Goal: Information Seeking & Learning: Learn about a topic

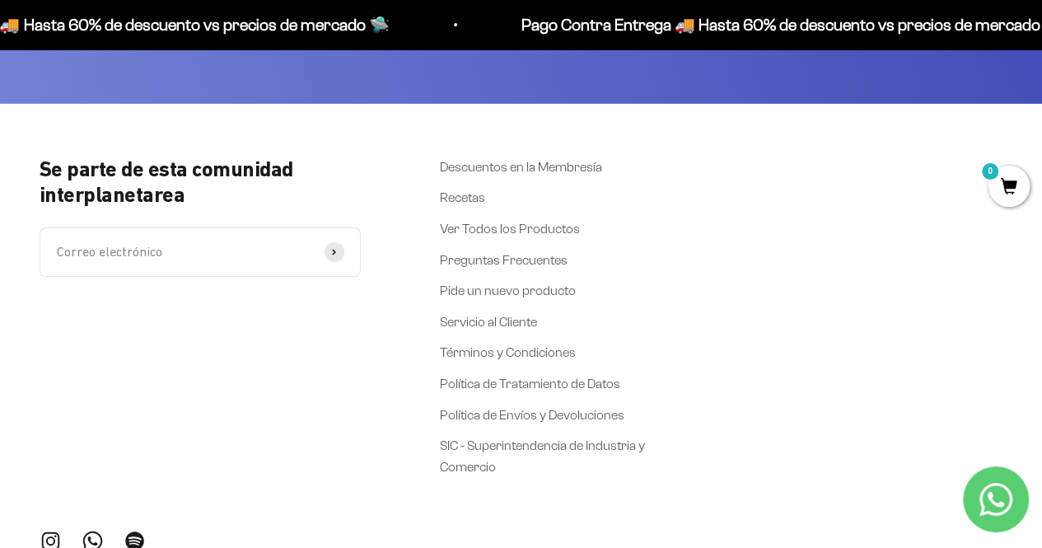
scroll to position [5985, 0]
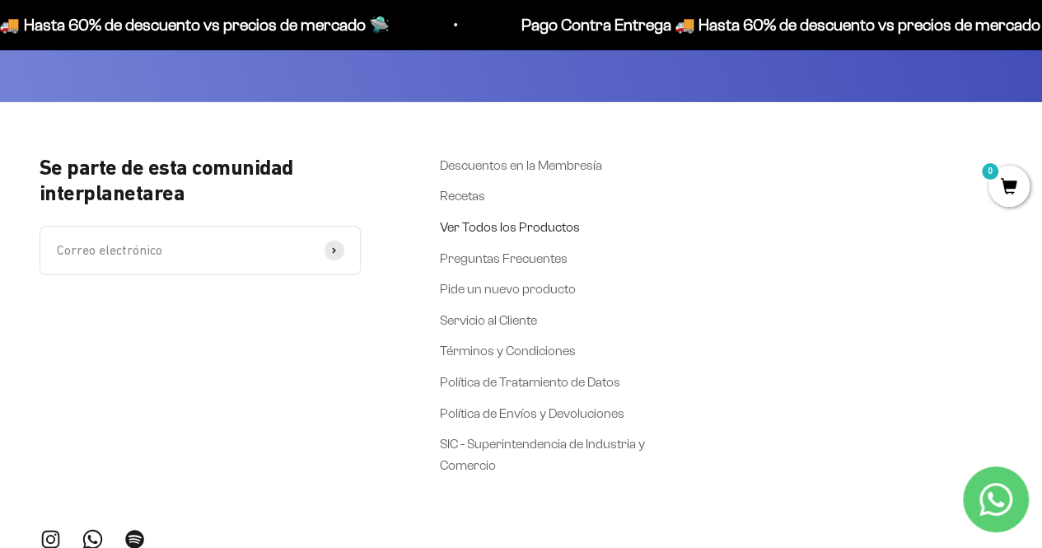
click at [560, 217] on link "Ver Todos los Productos" at bounding box center [510, 227] width 140 height 21
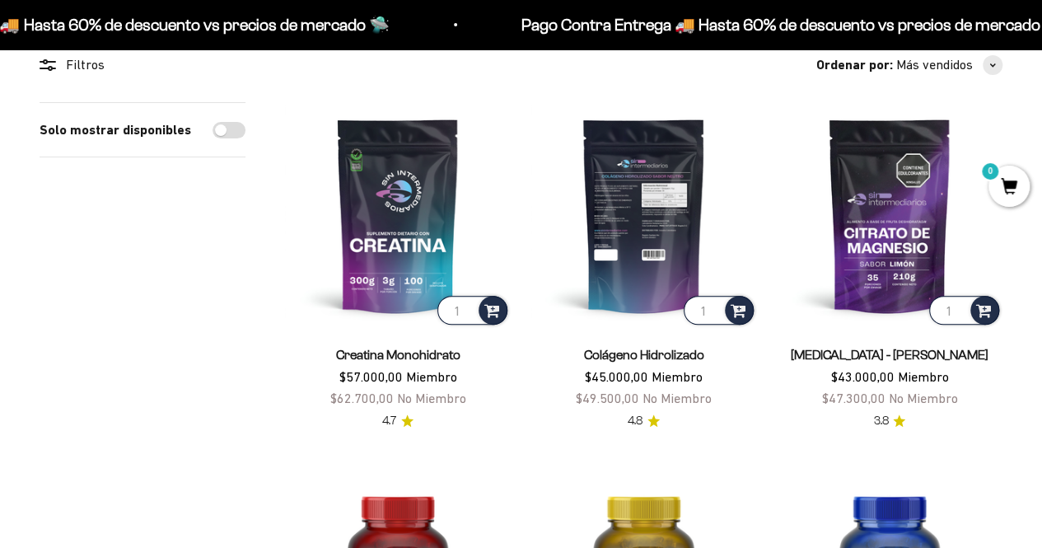
scroll to position [161, 0]
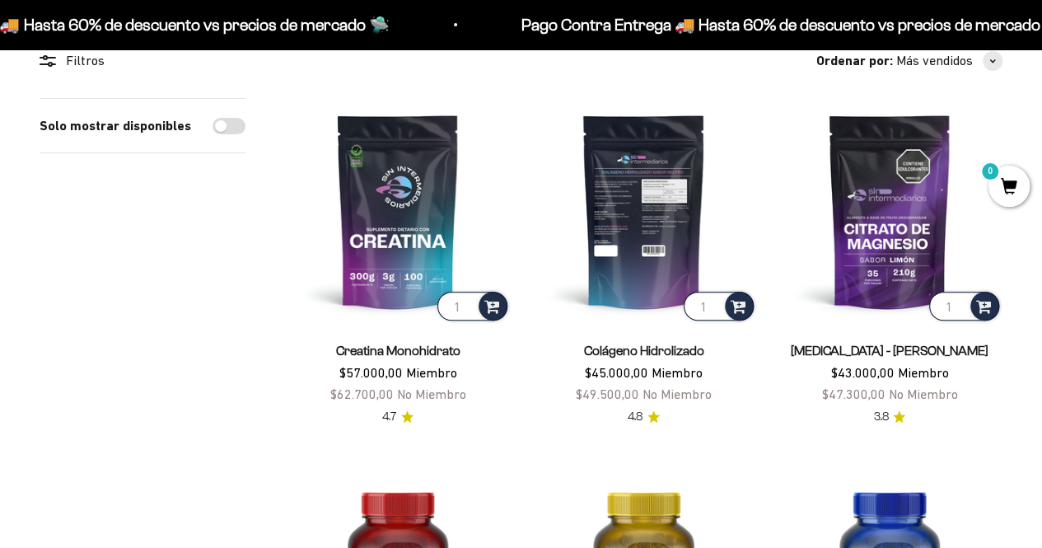
click at [641, 250] on img at bounding box center [644, 211] width 226 height 226
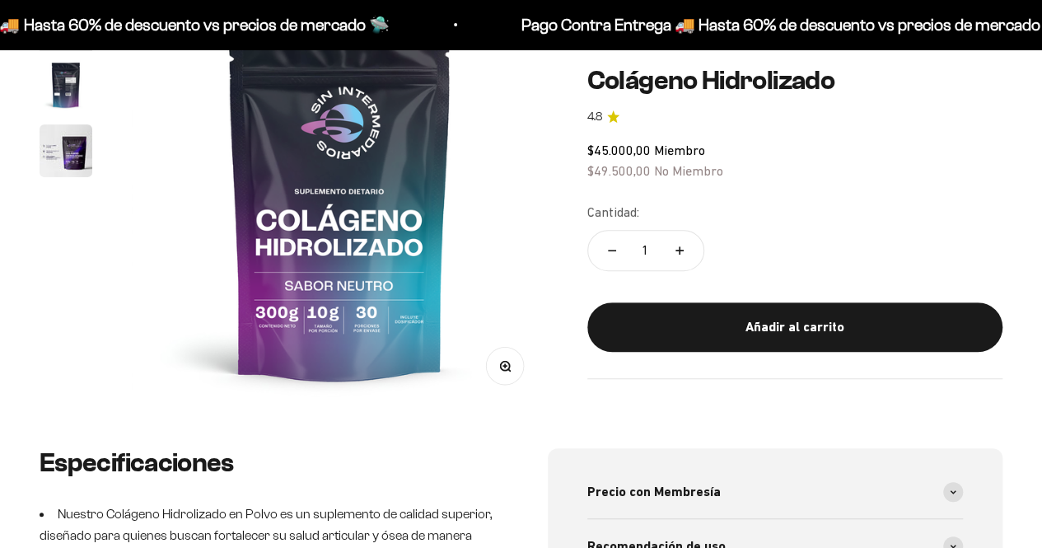
scroll to position [220, 0]
click at [327, 306] on img at bounding box center [340, 200] width 416 height 416
click at [517, 372] on button "Zoom" at bounding box center [504, 364] width 37 height 37
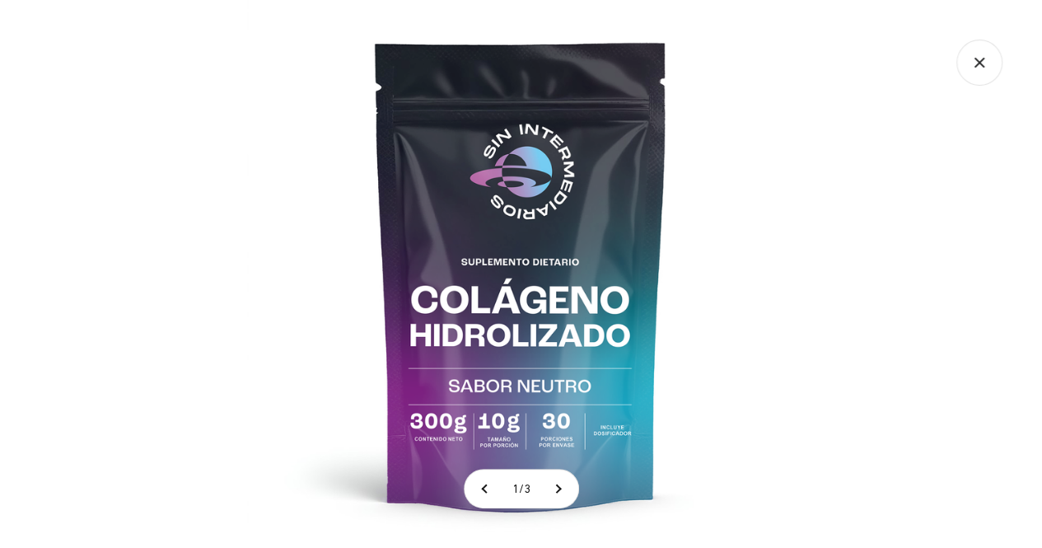
click at [539, 413] on img at bounding box center [521, 274] width 548 height 548
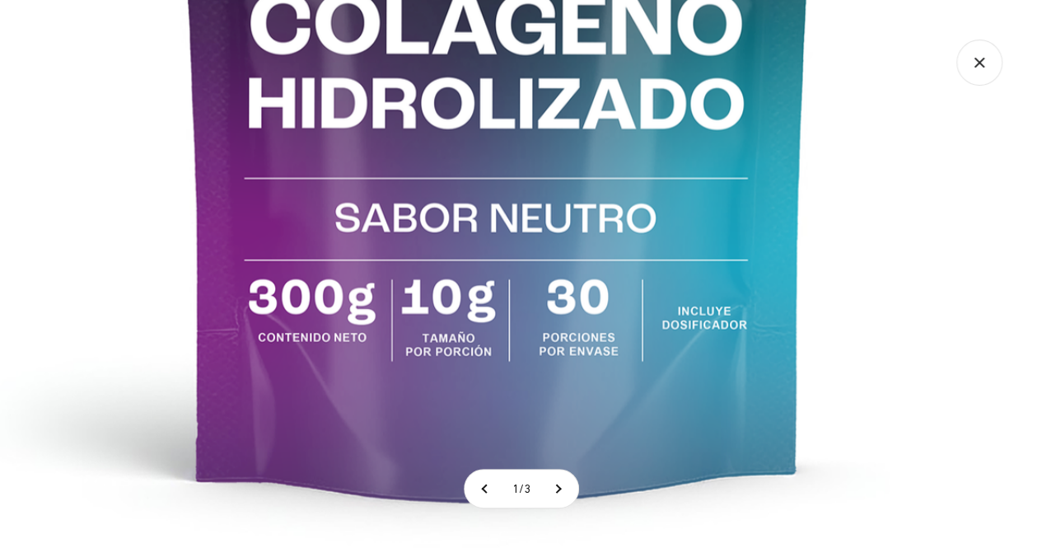
scroll to position [0, 0]
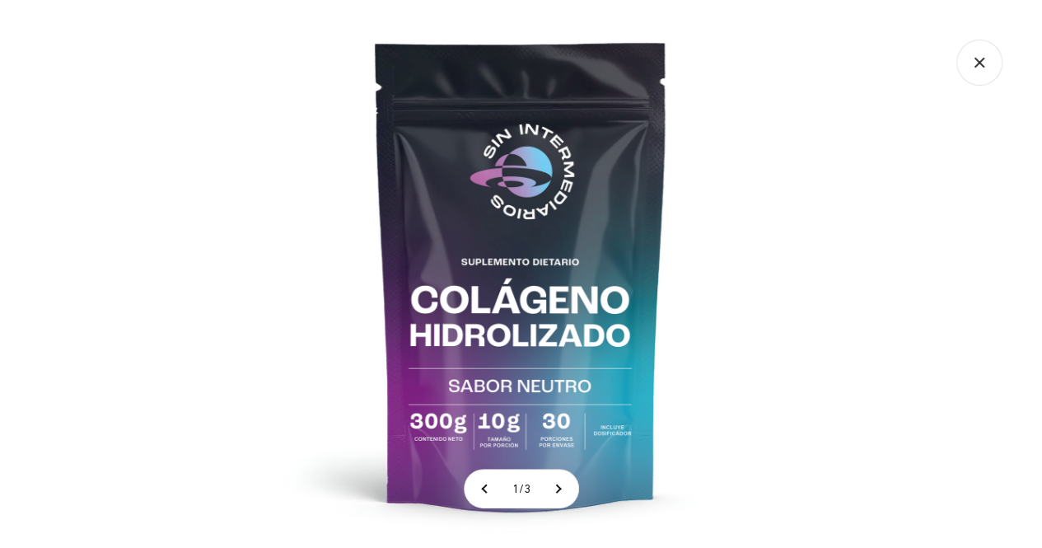
click at [977, 70] on icon "Cerrar galería" at bounding box center [980, 63] width 46 height 46
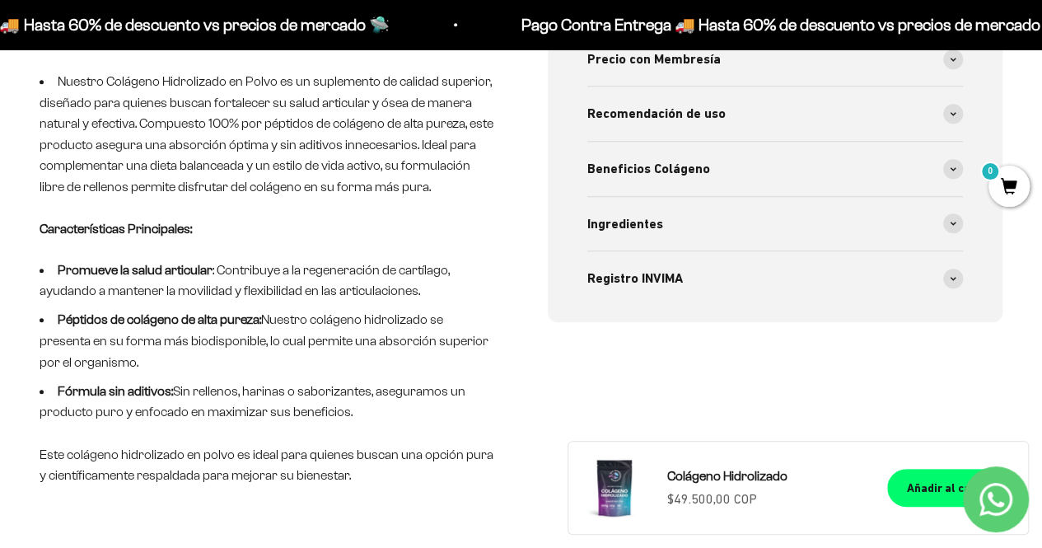
scroll to position [653, 0]
click at [692, 209] on div "Ingredientes" at bounding box center [775, 223] width 377 height 54
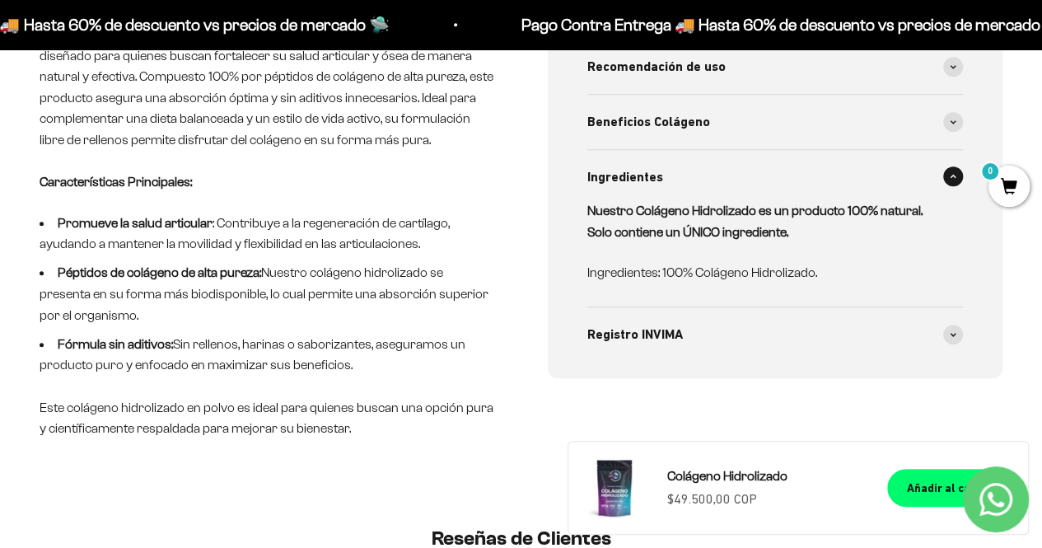
scroll to position [698, 0]
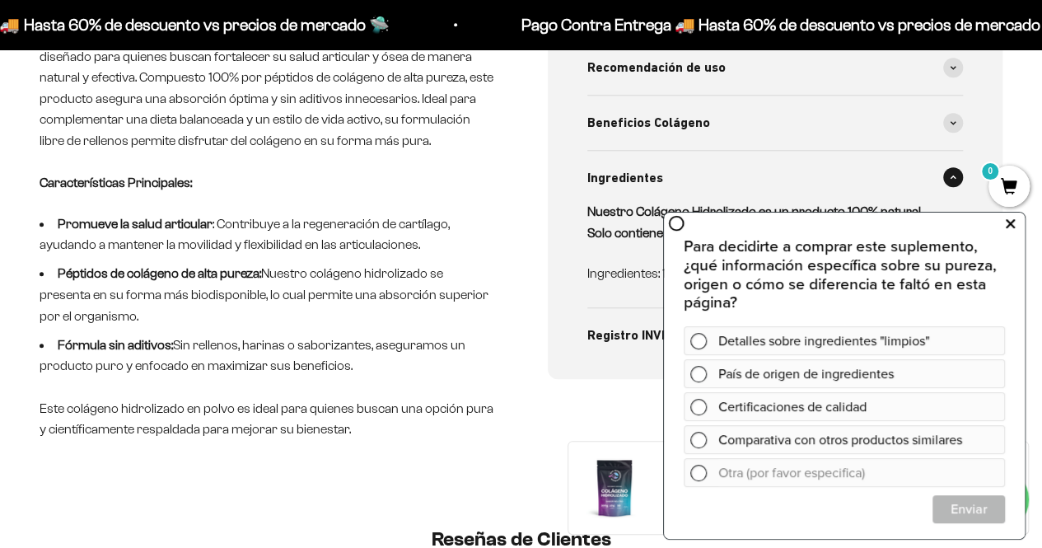
click at [1010, 221] on icon at bounding box center [1010, 223] width 9 height 21
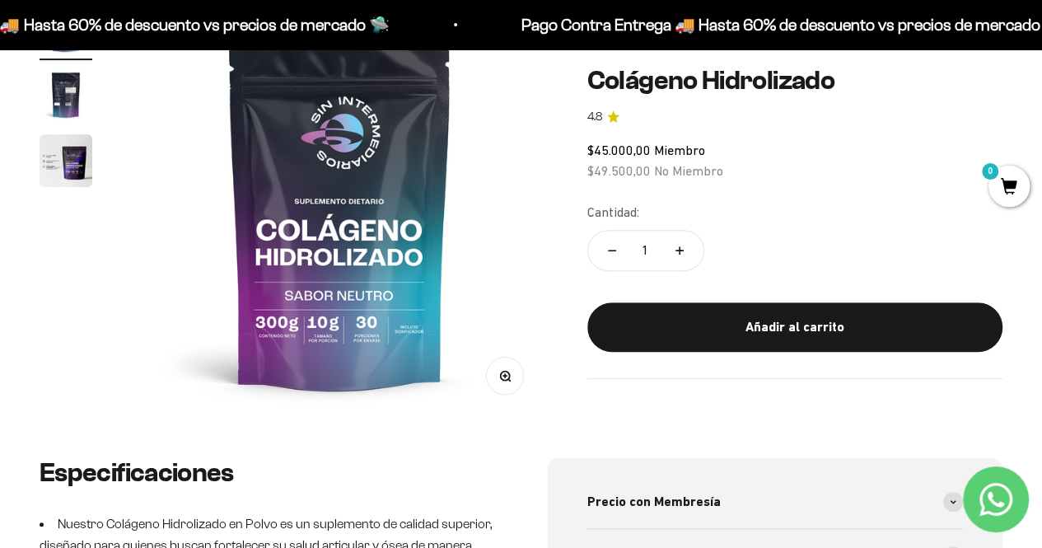
scroll to position [210, 0]
click at [59, 151] on img "Ir al artículo 3" at bounding box center [66, 159] width 53 height 53
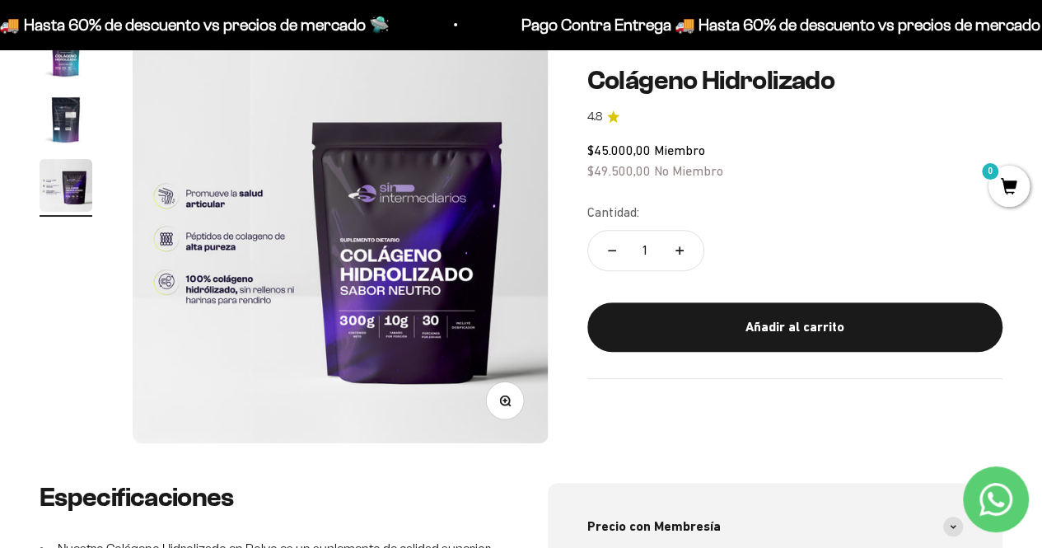
scroll to position [184, 0]
click at [84, 125] on img "Ir al artículo 2" at bounding box center [66, 120] width 53 height 53
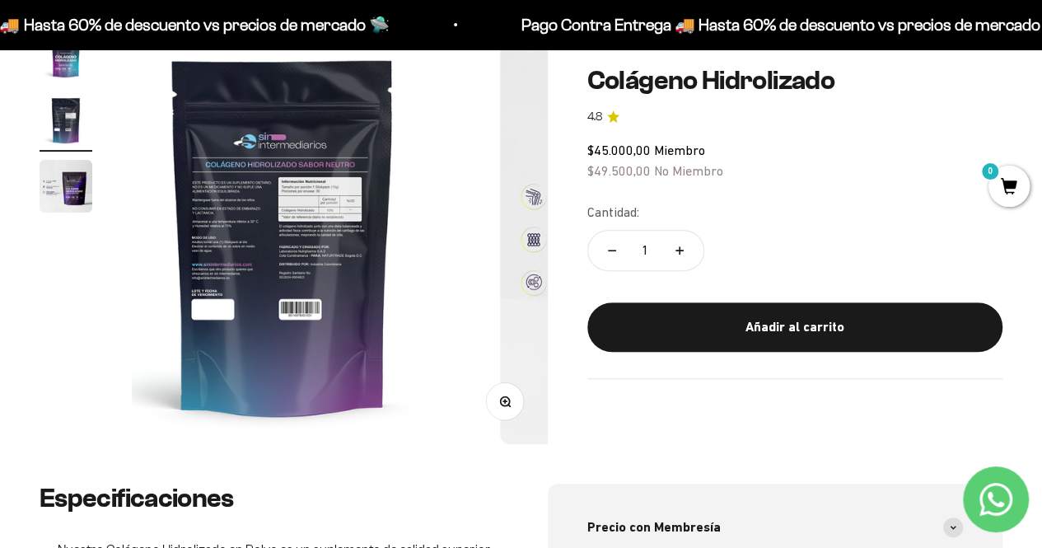
scroll to position [0, 425]
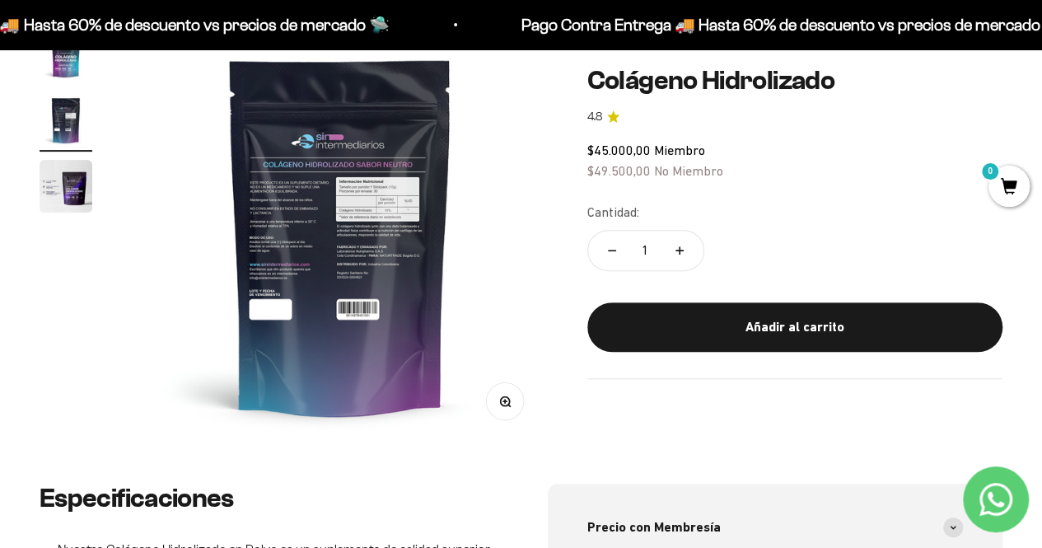
click at [332, 193] on img at bounding box center [341, 236] width 416 height 416
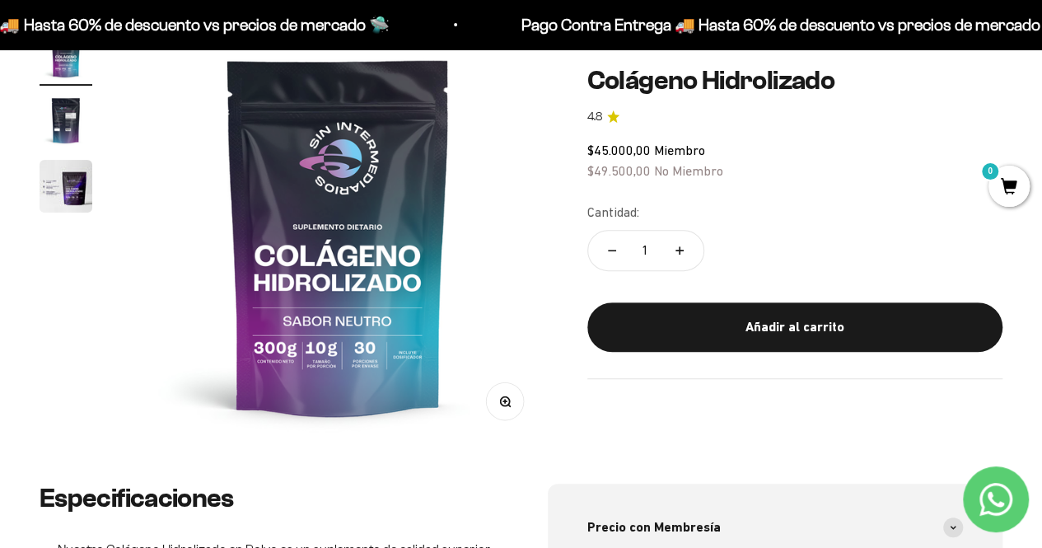
scroll to position [0, 0]
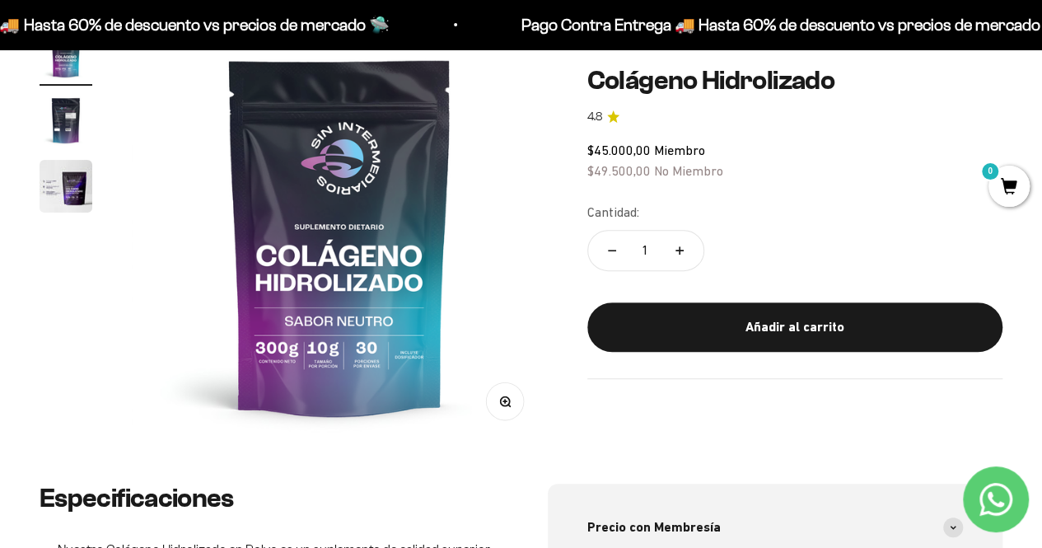
click at [56, 114] on img "Ir al artículo 2" at bounding box center [66, 120] width 53 height 53
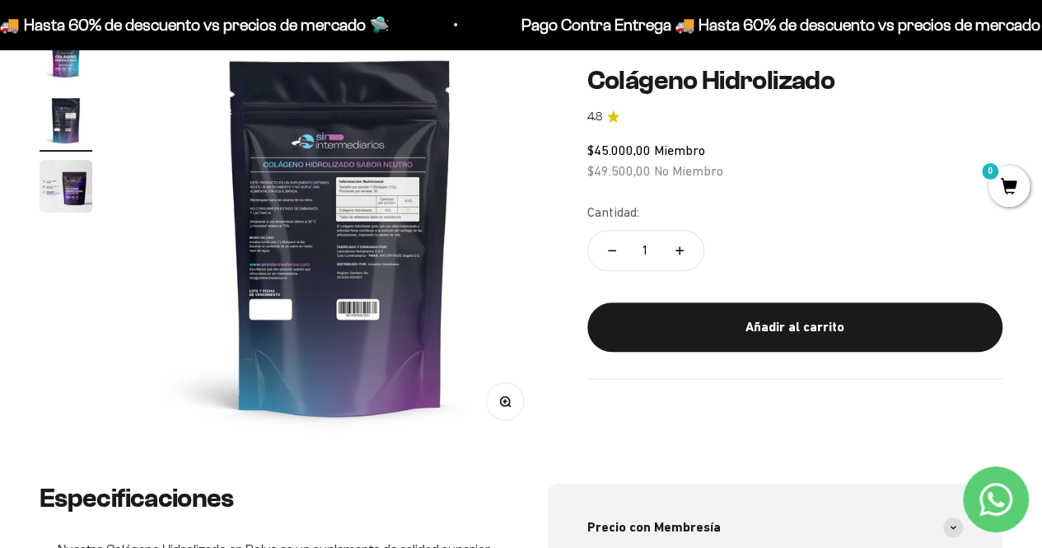
scroll to position [0, 425]
click at [512, 400] on button "Zoom" at bounding box center [504, 400] width 37 height 37
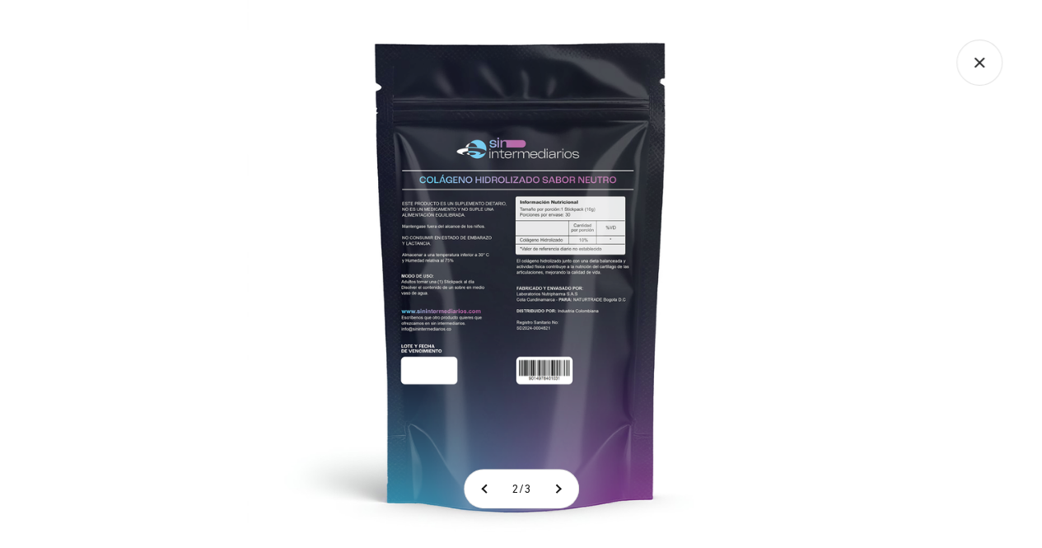
click at [515, 214] on img at bounding box center [521, 274] width 548 height 548
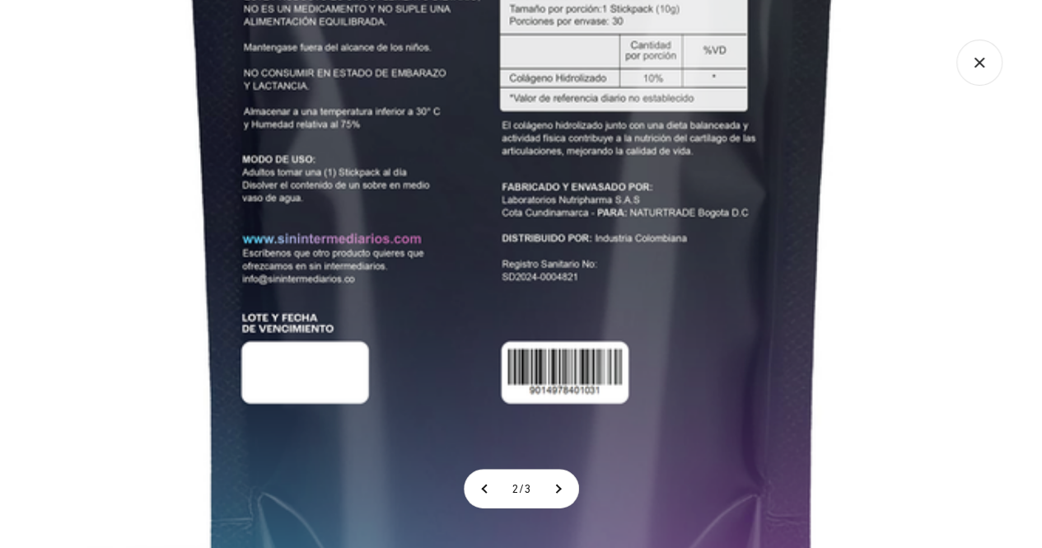
click at [414, 155] on img at bounding box center [513, 155] width 1236 height 1236
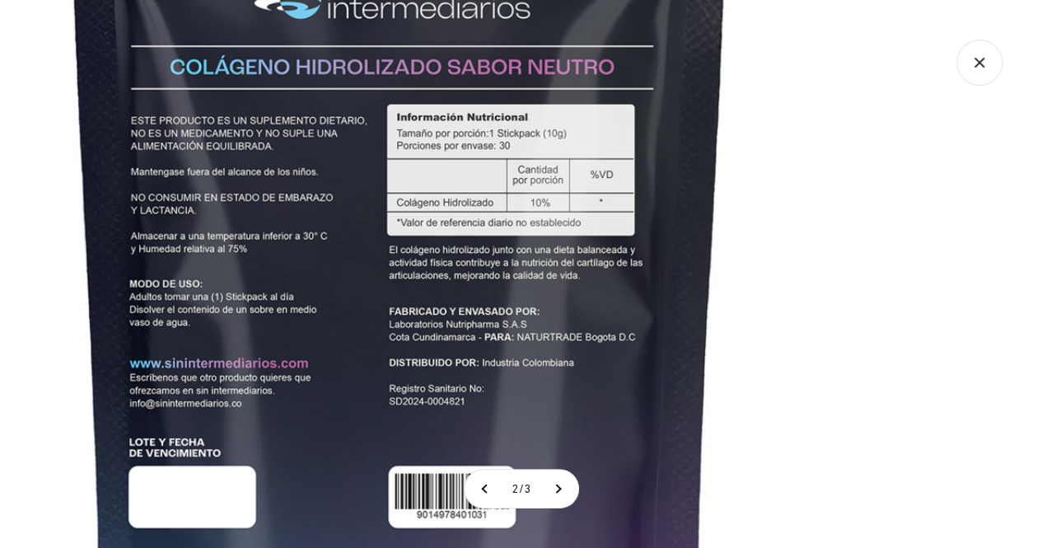
click at [420, 389] on img at bounding box center [400, 279] width 1236 height 1236
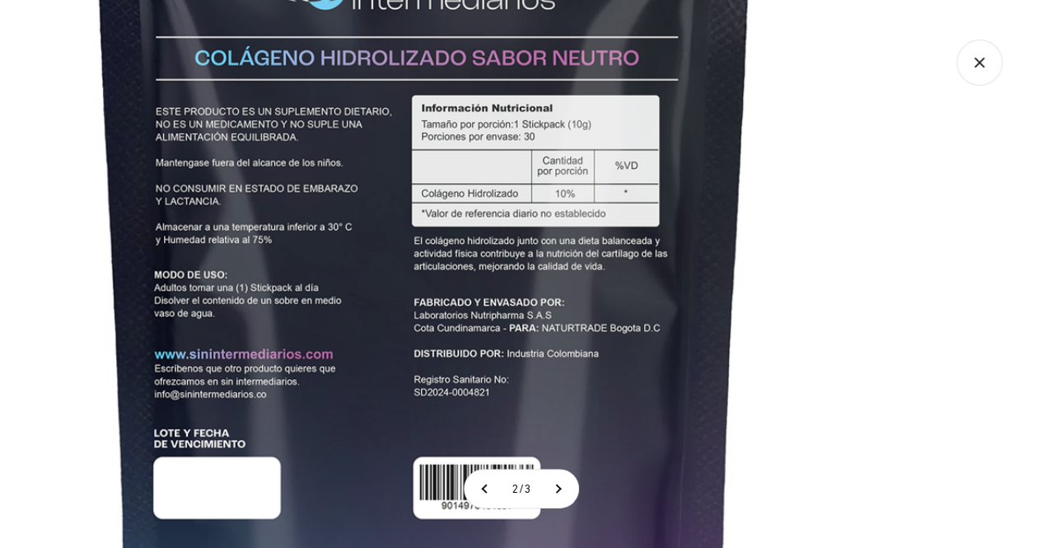
click at [987, 65] on icon "Cerrar galería" at bounding box center [980, 63] width 46 height 46
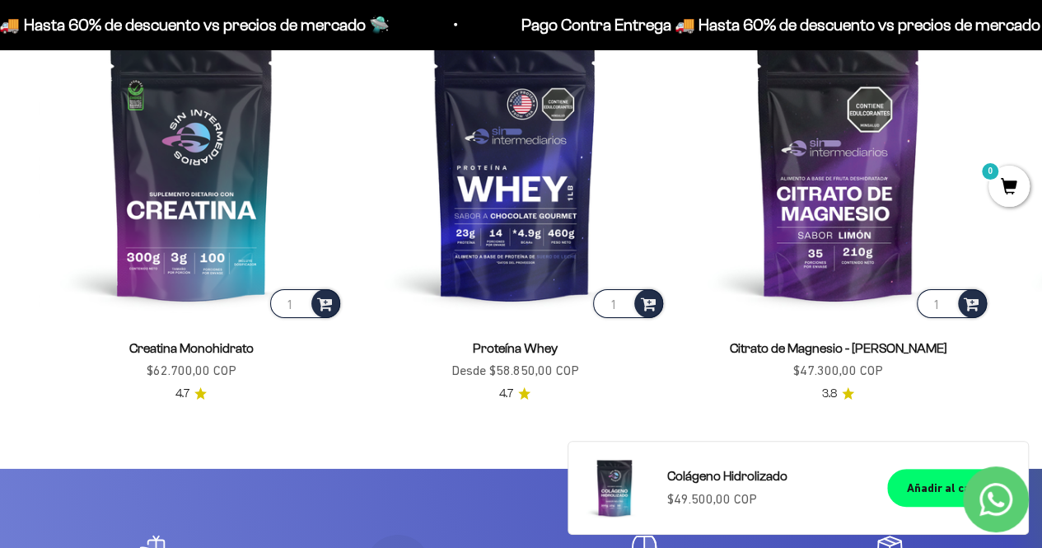
scroll to position [2478, 0]
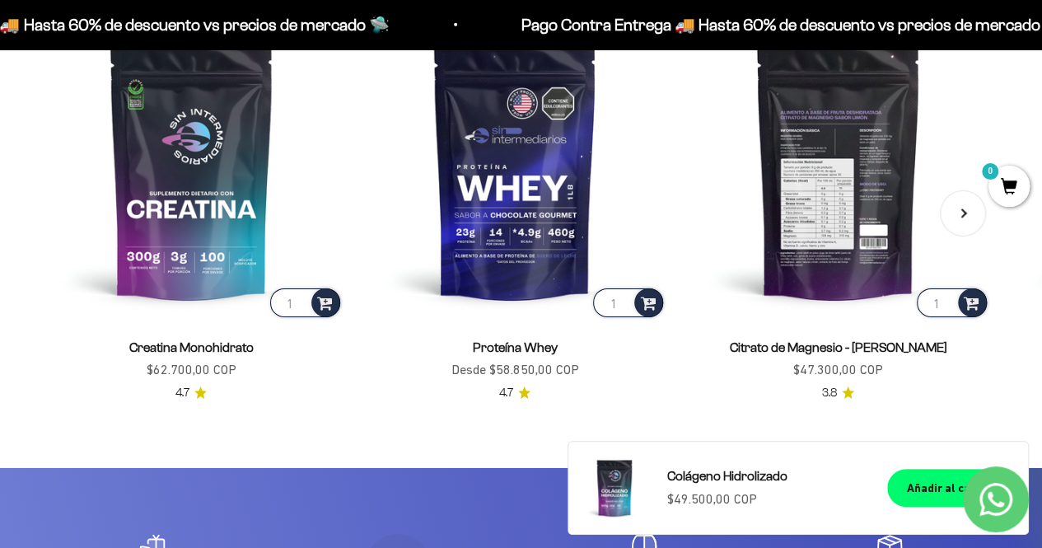
click at [828, 210] on img at bounding box center [838, 169] width 304 height 304
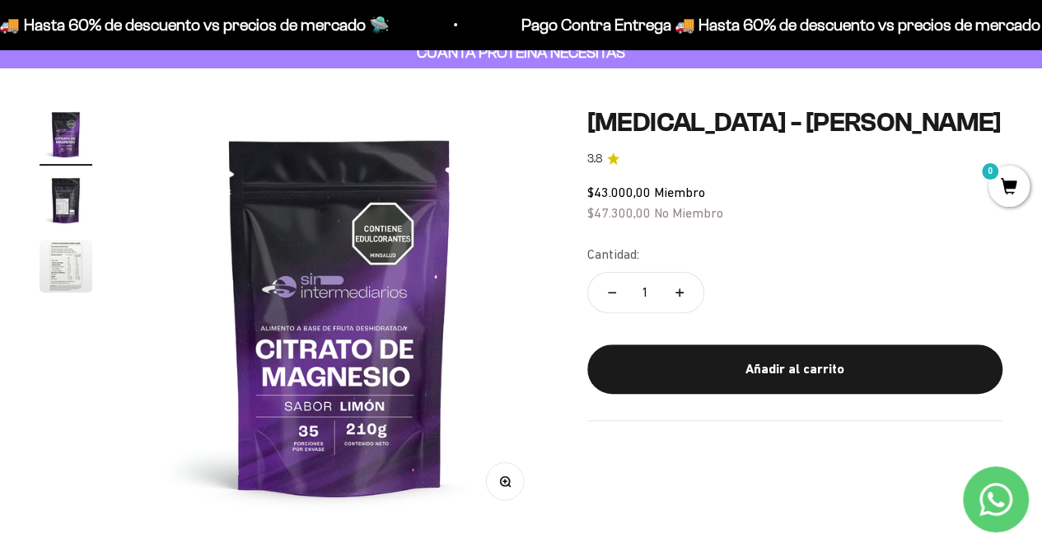
scroll to position [103, 0]
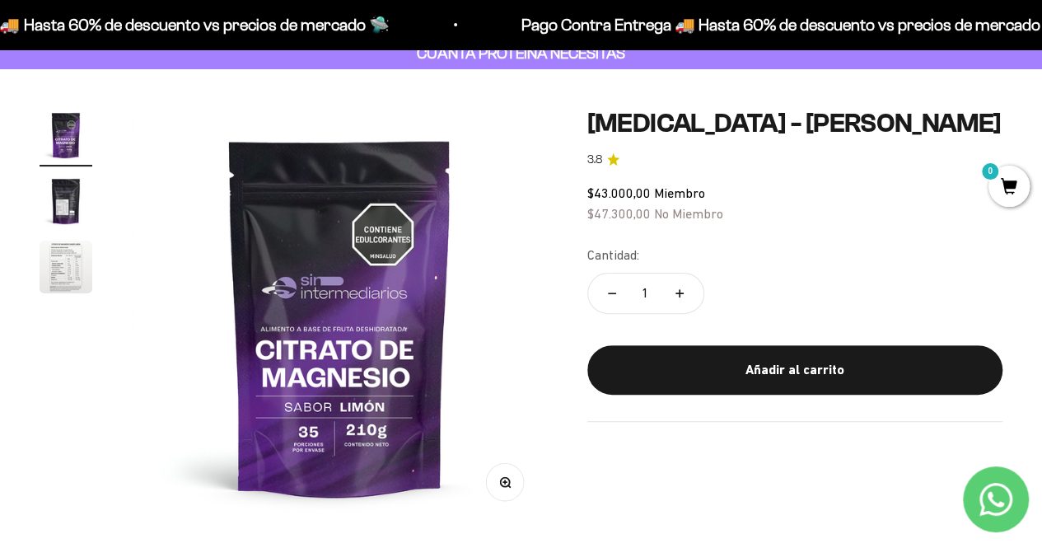
click at [63, 293] on button "Ir al artículo 3" at bounding box center [66, 270] width 53 height 58
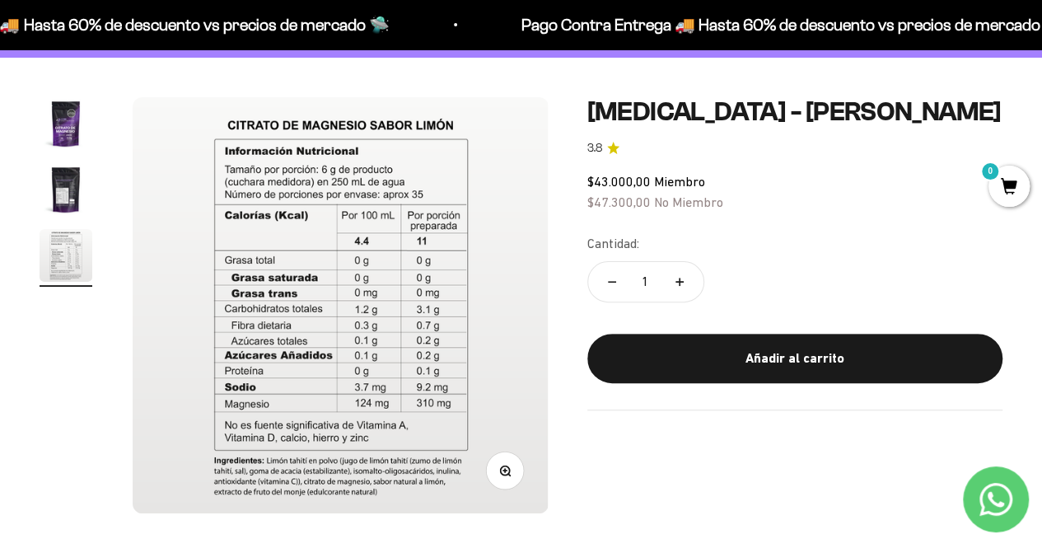
scroll to position [115, 0]
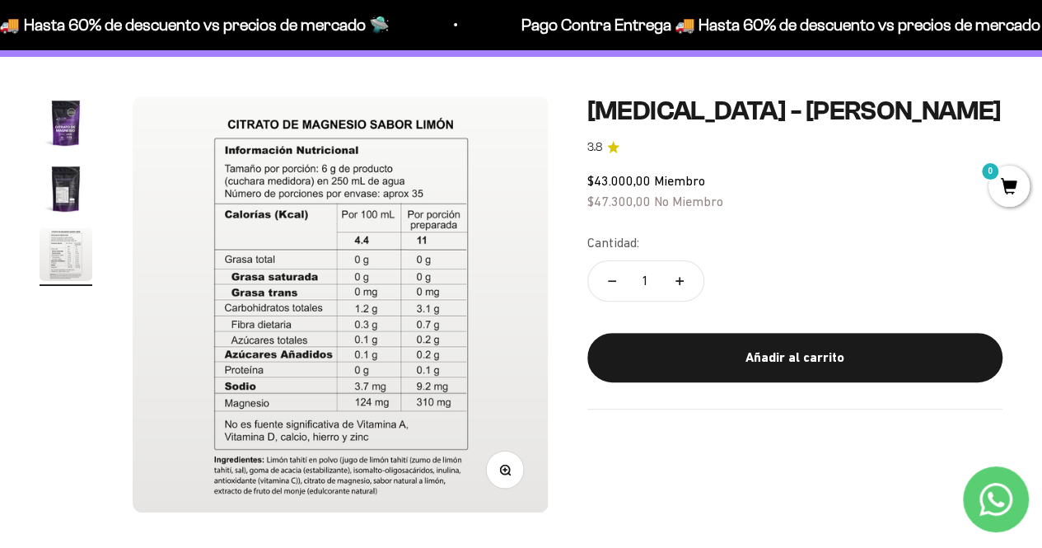
click at [81, 199] on img "Ir al artículo 2" at bounding box center [66, 188] width 53 height 53
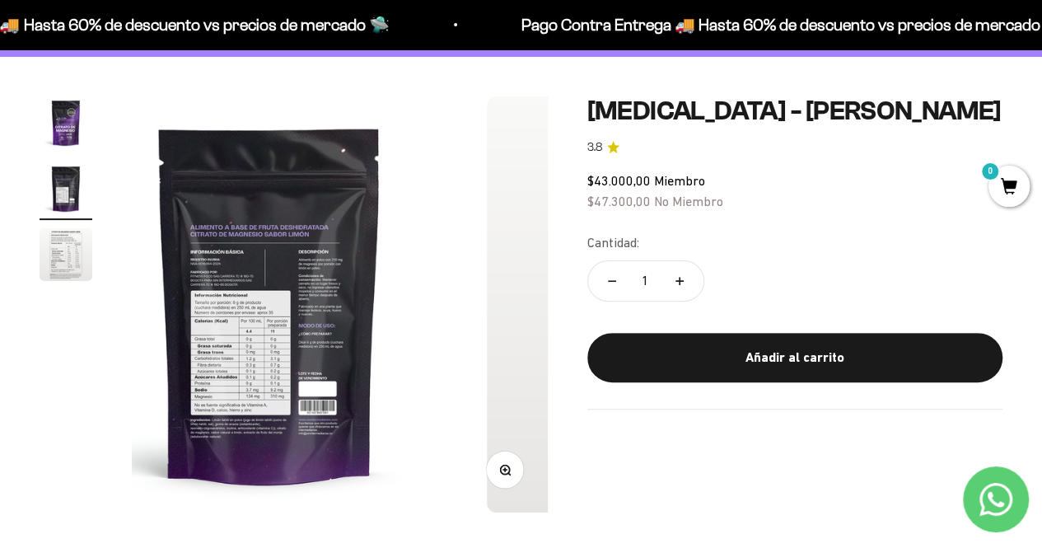
scroll to position [0, 425]
